Goal: Task Accomplishment & Management: Use online tool/utility

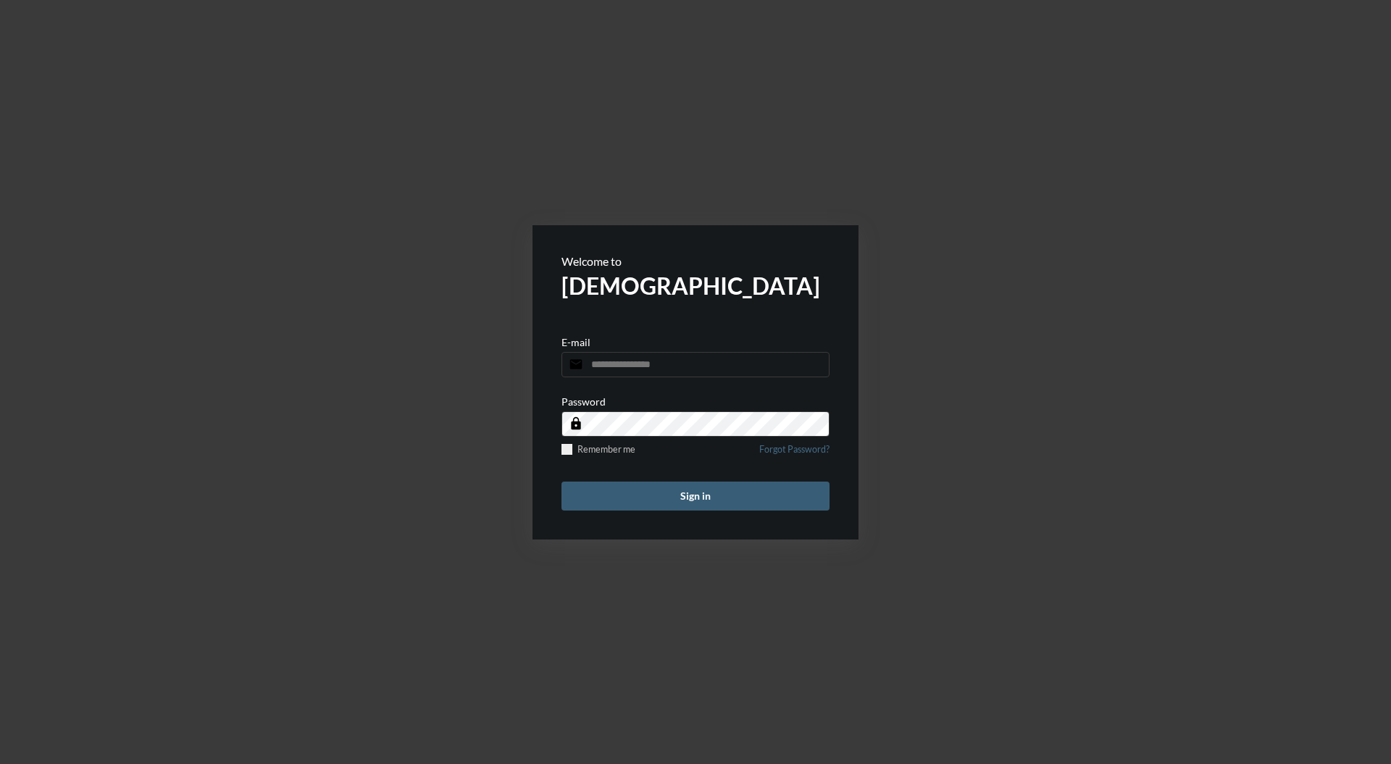
type input "**********"
click at [716, 503] on button "Sign in" at bounding box center [696, 496] width 268 height 29
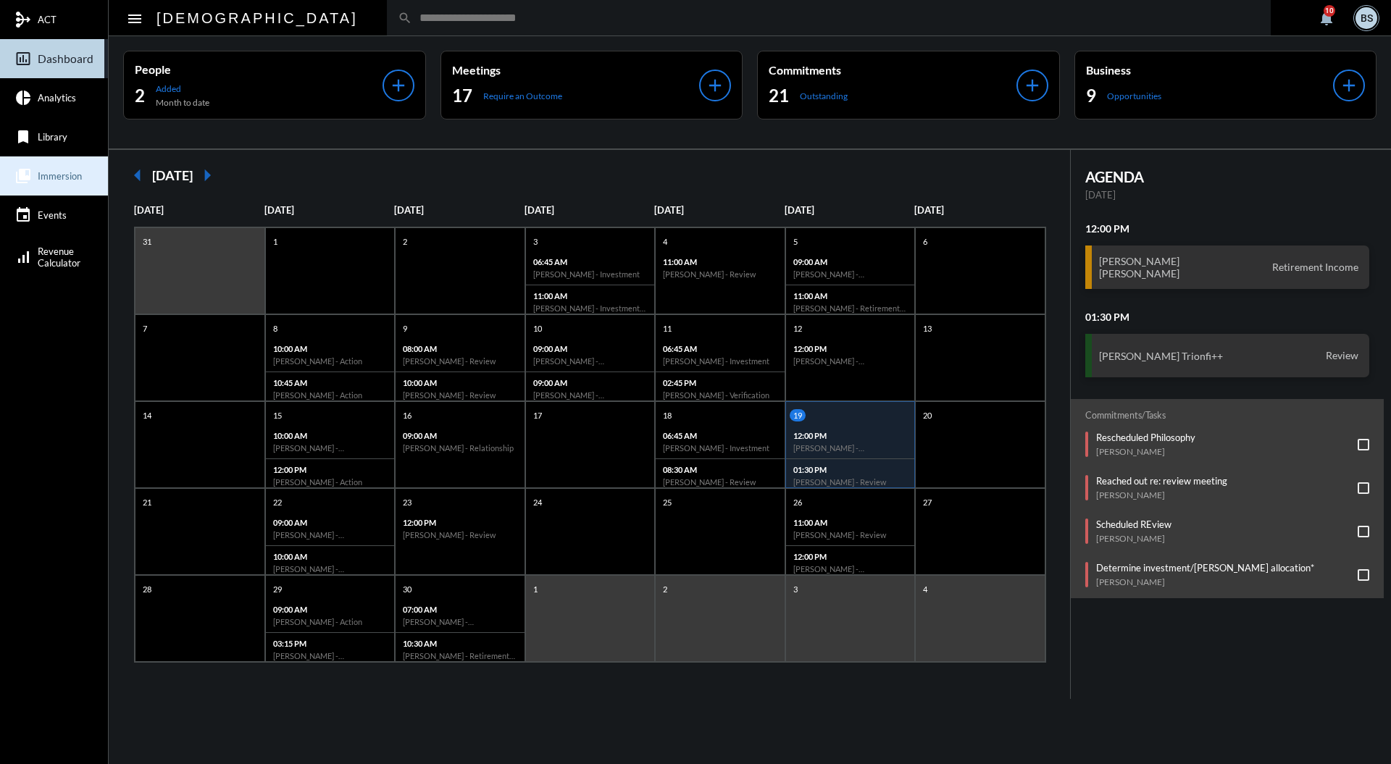
click at [78, 181] on span "Immersion" at bounding box center [60, 176] width 44 height 12
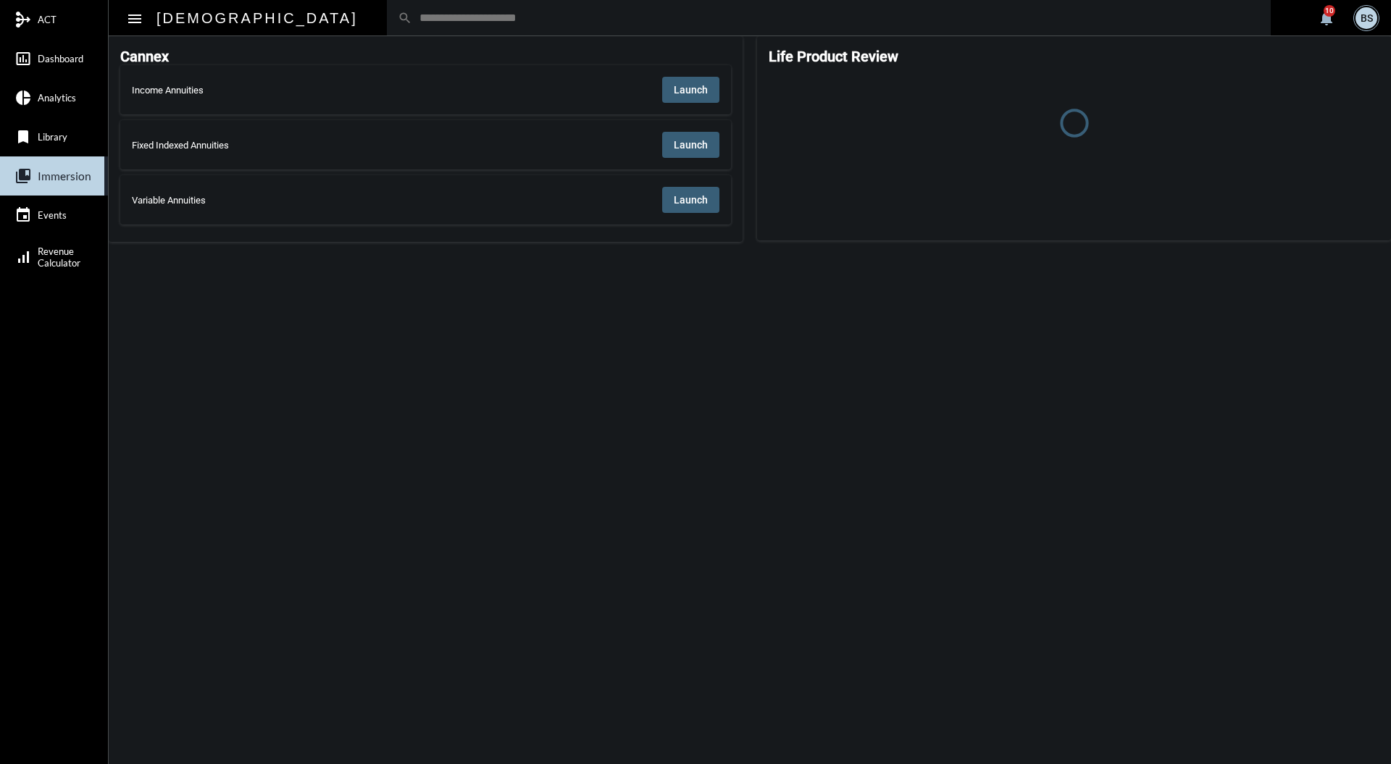
click at [693, 86] on span "Launch" at bounding box center [691, 90] width 34 height 12
